Goal: Task Accomplishment & Management: Manage account settings

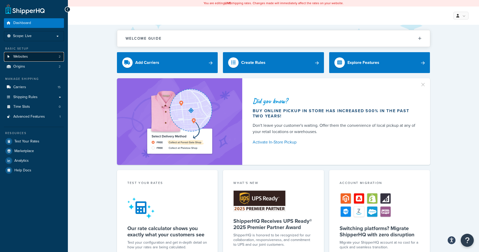
click at [33, 56] on link "Websites 2" at bounding box center [34, 57] width 60 height 10
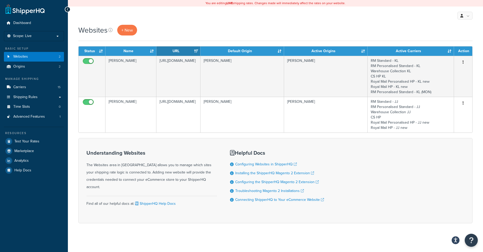
drag, startPoint x: 470, startPoint y: 17, endPoint x: 475, endPoint y: 20, distance: 6.2
click at [475, 20] on div "My Profile Billing Global Settings Contact Us Logout" at bounding box center [275, 16] width 415 height 18
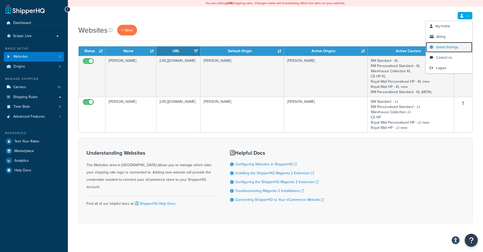
click at [455, 47] on span "Global Settings" at bounding box center [447, 47] width 22 height 5
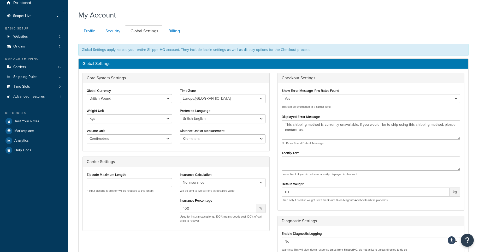
scroll to position [4, 0]
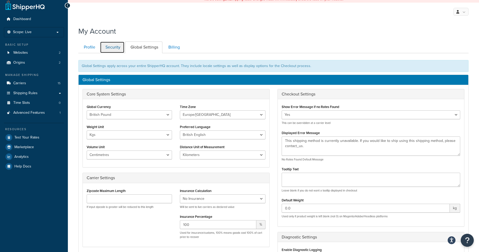
click at [117, 48] on link "Security" at bounding box center [112, 48] width 25 height 12
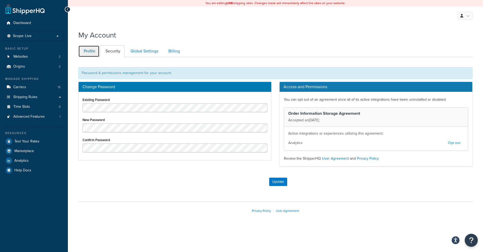
click at [92, 54] on link "Profile" at bounding box center [88, 51] width 21 height 12
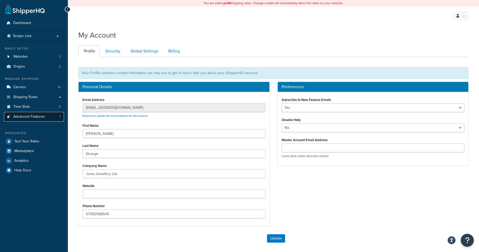
click at [36, 117] on span "Advanced Features" at bounding box center [29, 117] width 32 height 4
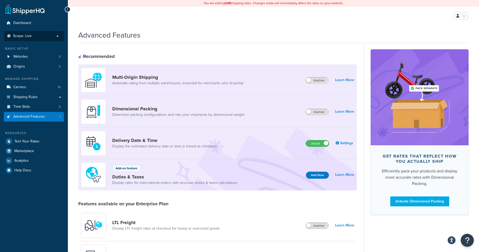
click at [56, 37] on p "Scope: Live" at bounding box center [33, 36] width 55 height 4
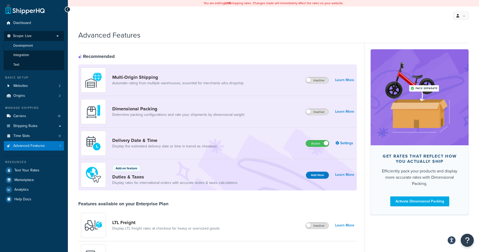
click at [31, 45] on span "Development" at bounding box center [23, 46] width 20 height 4
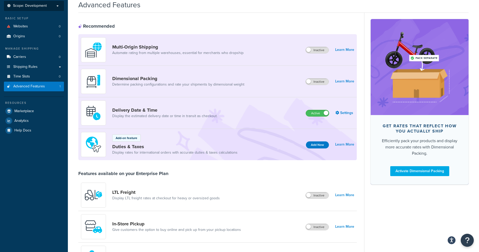
scroll to position [17, 0]
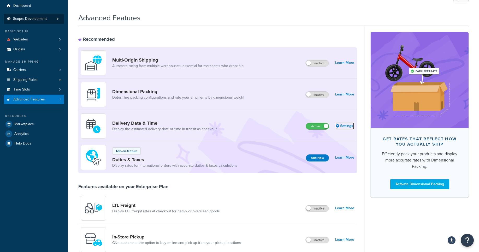
click at [347, 125] on link "Settings" at bounding box center [344, 125] width 19 height 7
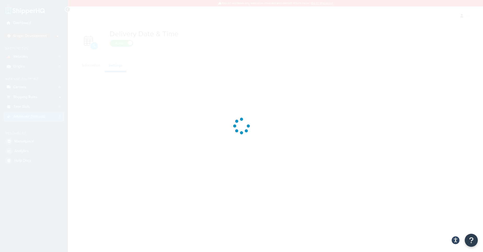
select select "false"
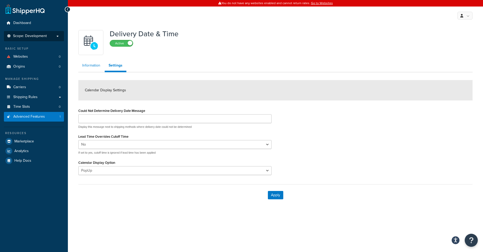
click at [88, 66] on link "Information" at bounding box center [91, 65] width 26 height 10
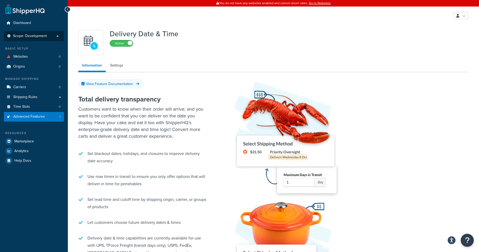
click at [55, 36] on p "Scope: Development" at bounding box center [33, 36] width 55 height 4
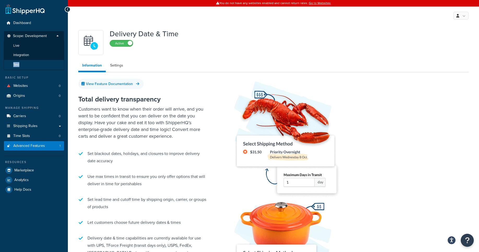
drag, startPoint x: 27, startPoint y: 64, endPoint x: 33, endPoint y: 62, distance: 6.9
click at [33, 62] on li "Test" at bounding box center [34, 65] width 61 height 10
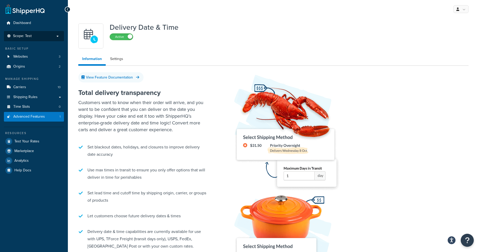
click at [59, 34] on p "Scope: Test" at bounding box center [33, 36] width 55 height 4
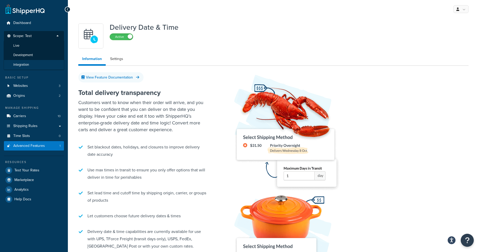
click at [31, 62] on li "Integration" at bounding box center [34, 65] width 61 height 10
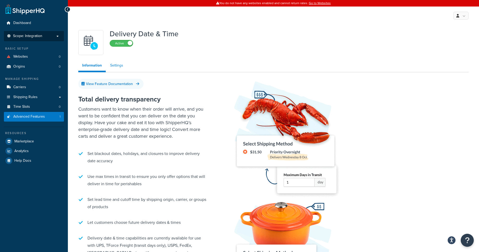
click at [119, 66] on link "Settings" at bounding box center [116, 65] width 21 height 10
select select "false"
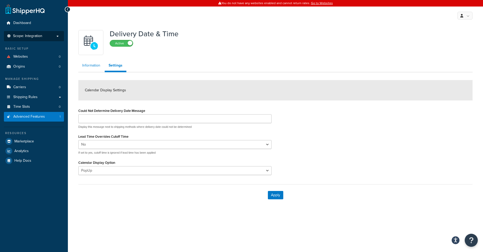
click at [94, 65] on link "Information" at bounding box center [91, 65] width 26 height 10
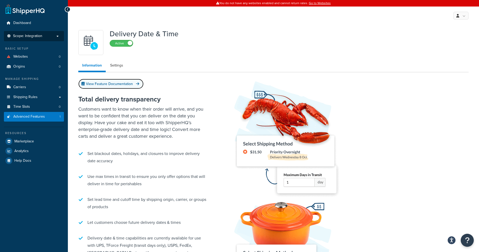
click at [110, 86] on link "View Feature Documentation" at bounding box center [110, 84] width 65 height 10
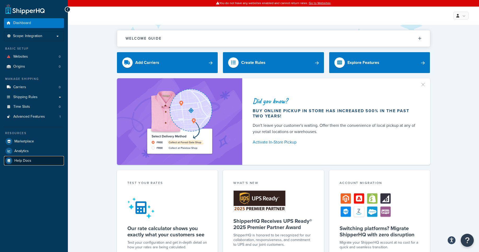
click at [21, 165] on link "Help Docs" at bounding box center [34, 160] width 60 height 9
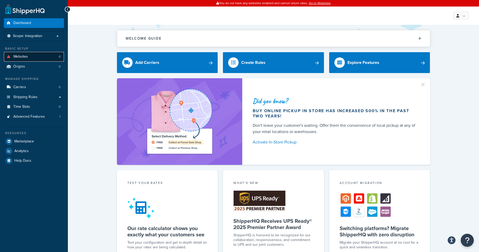
click at [33, 55] on link "Websites 0" at bounding box center [34, 57] width 60 height 10
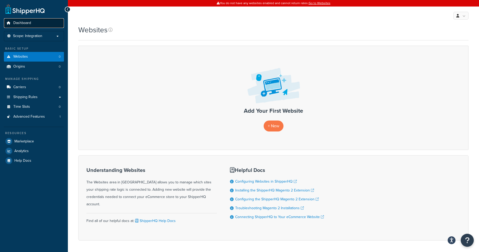
click at [25, 26] on link "Dashboard" at bounding box center [34, 23] width 60 height 10
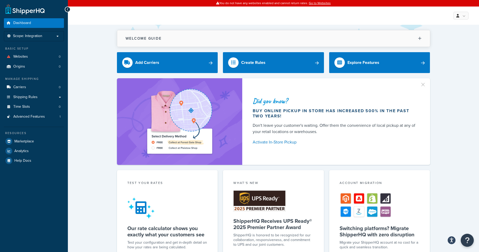
click at [187, 38] on button "Welcome Guide" at bounding box center [273, 38] width 313 height 16
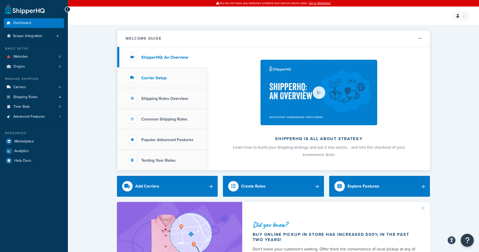
click at [172, 79] on li "Carrier Setup" at bounding box center [162, 78] width 91 height 21
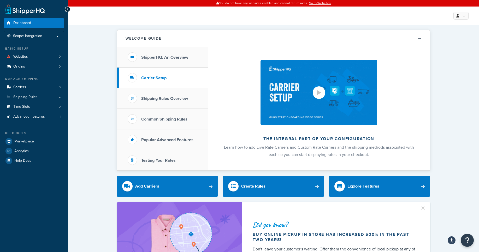
click at [322, 93] on div at bounding box center [319, 92] width 13 height 13
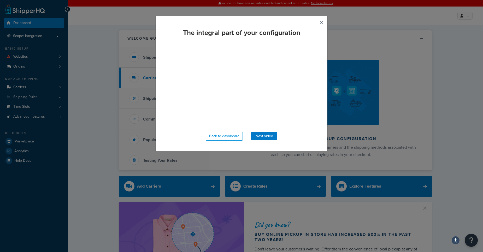
click at [314, 24] on button "button" at bounding box center [313, 24] width 1 height 1
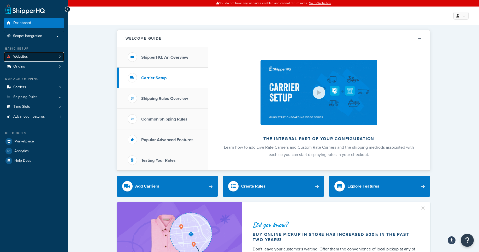
click at [27, 57] on span "Websites" at bounding box center [20, 57] width 15 height 4
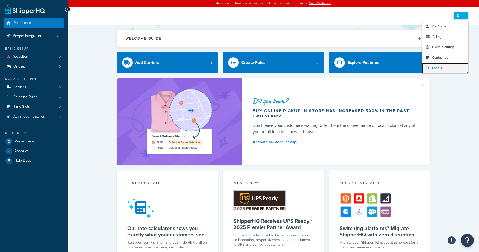
click at [442, 68] on span "Logout" at bounding box center [437, 68] width 10 height 5
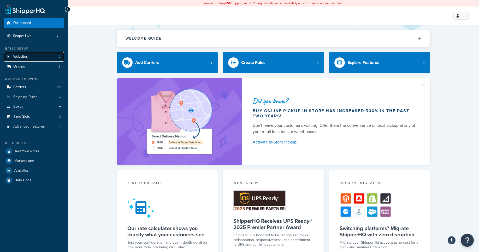
click at [33, 54] on link "Websites 2" at bounding box center [34, 57] width 60 height 10
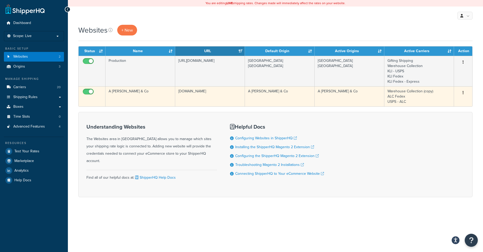
click at [464, 92] on button "button" at bounding box center [462, 93] width 7 height 8
click at [447, 101] on link "Edit" at bounding box center [441, 103] width 41 height 11
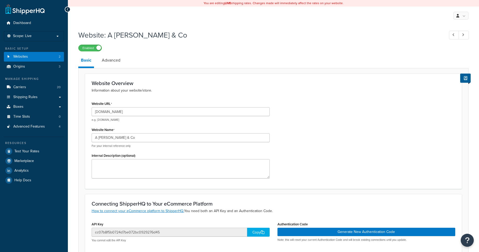
select select "121193"
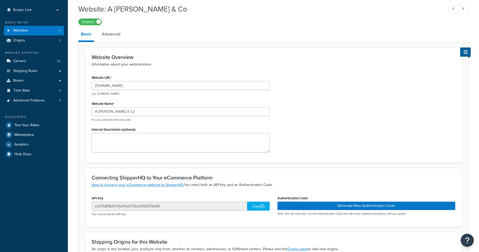
scroll to position [63, 0]
